Goal: Transaction & Acquisition: Download file/media

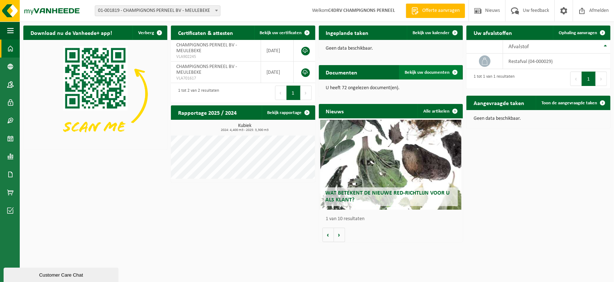
click at [444, 71] on span "Bekijk uw documenten" at bounding box center [427, 72] width 45 height 5
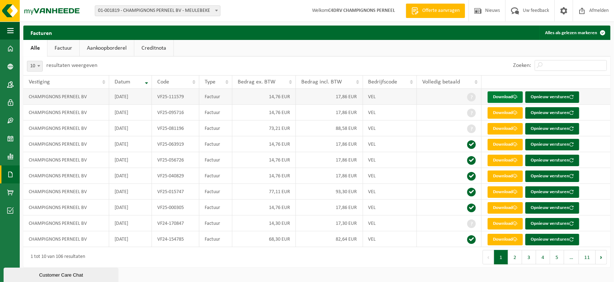
click at [505, 95] on link "Download" at bounding box center [505, 96] width 35 height 11
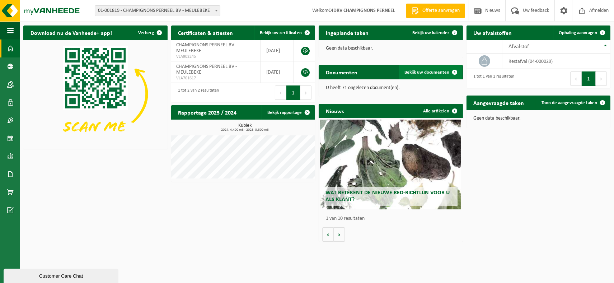
click at [438, 73] on span "Bekijk uw documenten" at bounding box center [427, 72] width 45 height 5
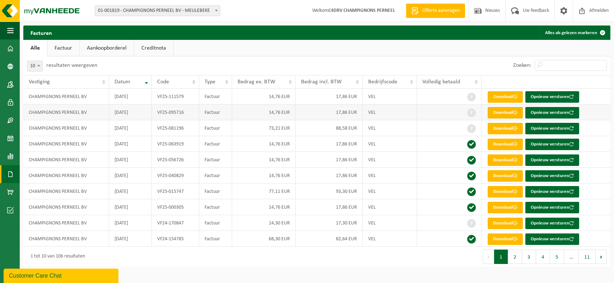
click at [511, 111] on link "Download" at bounding box center [505, 112] width 35 height 11
click at [508, 96] on link "Download" at bounding box center [505, 96] width 35 height 11
click at [503, 108] on link "Download" at bounding box center [505, 112] width 35 height 11
